Goal: Information Seeking & Learning: Learn about a topic

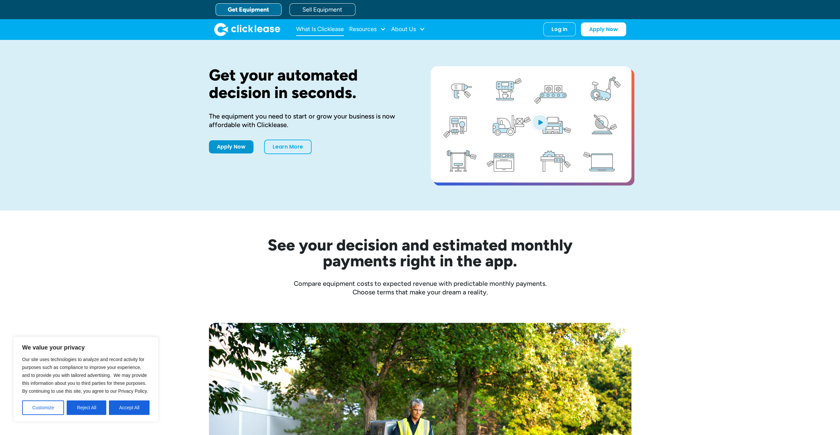
click at [320, 28] on link "What Is Clicklease" at bounding box center [320, 29] width 48 height 13
